Goal: Information Seeking & Learning: Learn about a topic

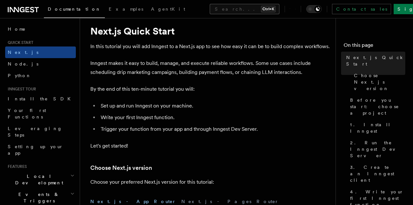
scroll to position [17, 0]
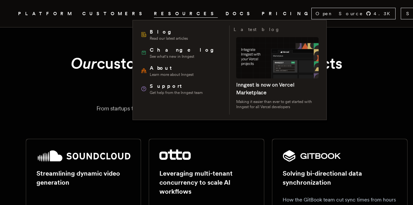
click at [154, 13] on span "RESOURCES" at bounding box center [186, 14] width 64 height 8
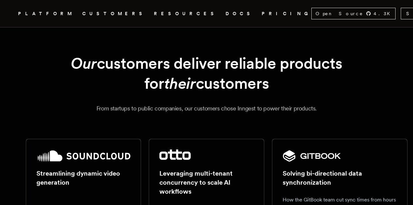
click at [218, 14] on icon "Global" at bounding box center [218, 13] width 0 height 5
click at [226, 13] on link "DOCS" at bounding box center [240, 14] width 28 height 8
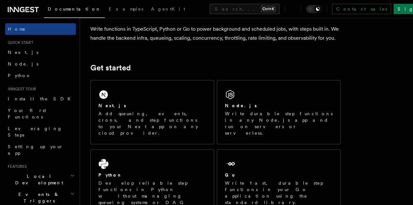
scroll to position [55, 0]
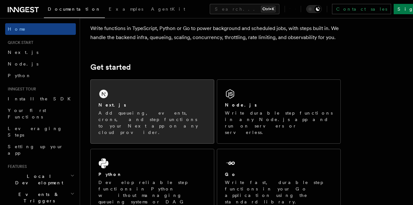
click at [144, 100] on div "Next.js Add queueing, events, crons, and step functions to your Next app on any…" at bounding box center [152, 112] width 123 height 64
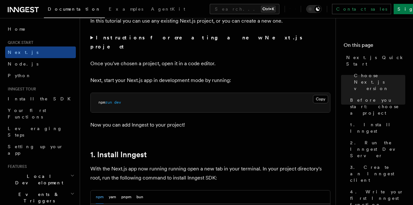
scroll to position [245, 0]
click at [92, 47] on summary "Instructions for creating a new Next.js project" at bounding box center [210, 42] width 240 height 18
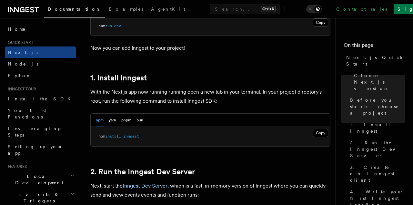
scroll to position [365, 0]
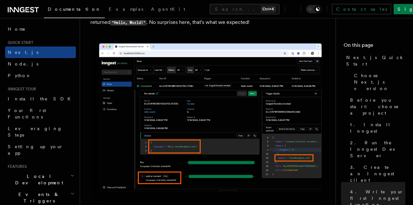
scroll to position [2615, 0]
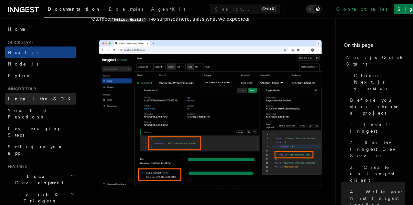
click at [31, 101] on span "Install the SDK" at bounding box center [41, 98] width 67 height 5
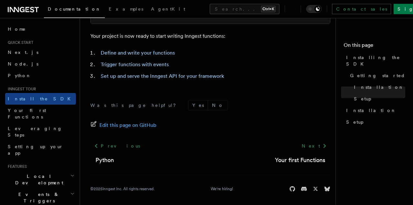
scroll to position [331, 0]
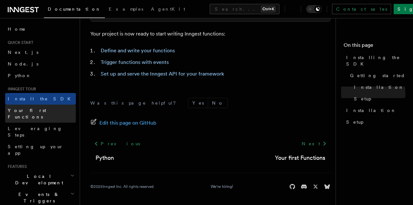
click at [45, 113] on span "Your first Functions" at bounding box center [27, 114] width 38 height 12
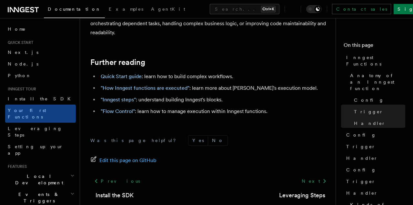
scroll to position [1403, 0]
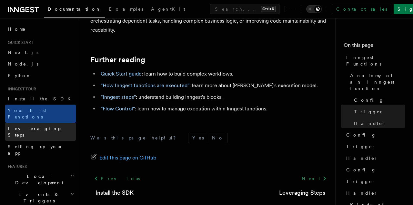
click at [47, 123] on link "Leveraging Steps" at bounding box center [40, 132] width 71 height 18
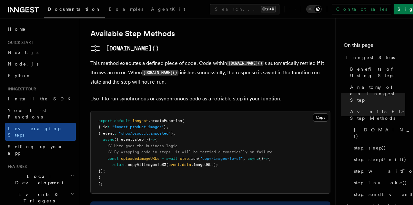
scroll to position [563, 0]
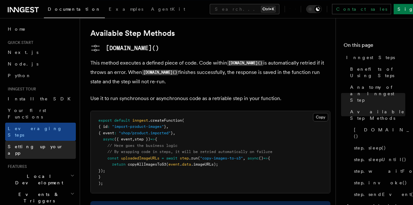
click at [40, 144] on span "Setting up your app" at bounding box center [36, 150] width 56 height 12
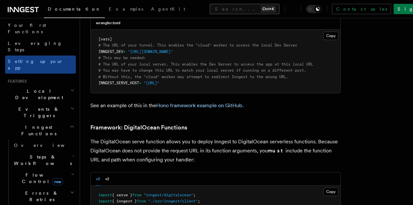
scroll to position [1429, 0]
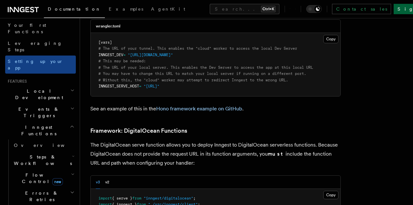
click at [396, 7] on link "Sign Up" at bounding box center [415, 9] width 43 height 10
